Goal: Task Accomplishment & Management: Manage account settings

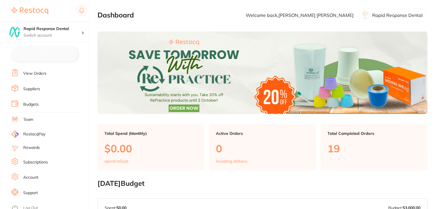
checkbox input "false"
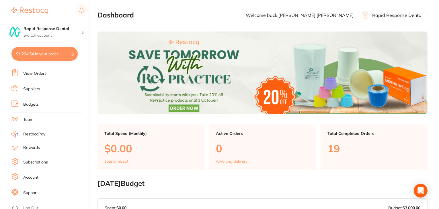
click at [34, 160] on link "Subscriptions" at bounding box center [35, 163] width 25 height 6
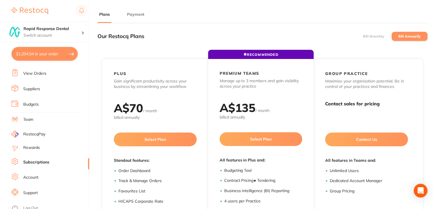
click at [133, 12] on button "Payment" at bounding box center [135, 14] width 21 height 5
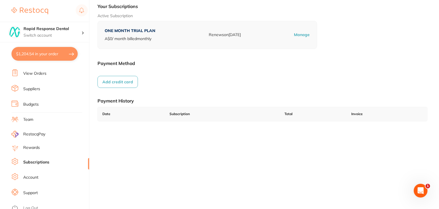
scroll to position [79, 0]
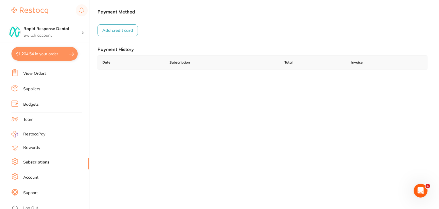
click at [31, 205] on link "Log Out" at bounding box center [30, 208] width 15 height 6
